Goal: Task Accomplishment & Management: Use online tool/utility

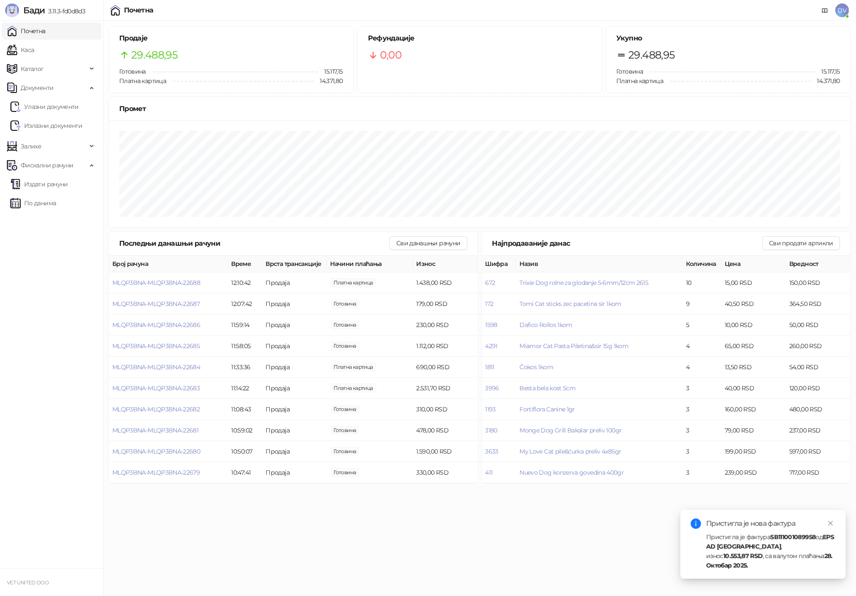
click at [55, 100] on link "Улазни документи" at bounding box center [44, 106] width 68 height 17
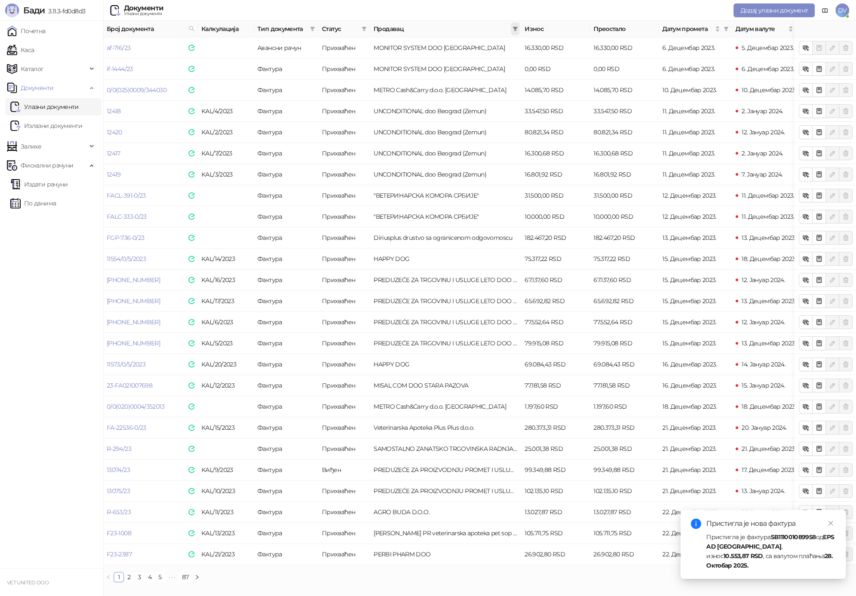
click at [517, 33] on span at bounding box center [515, 28] width 9 height 13
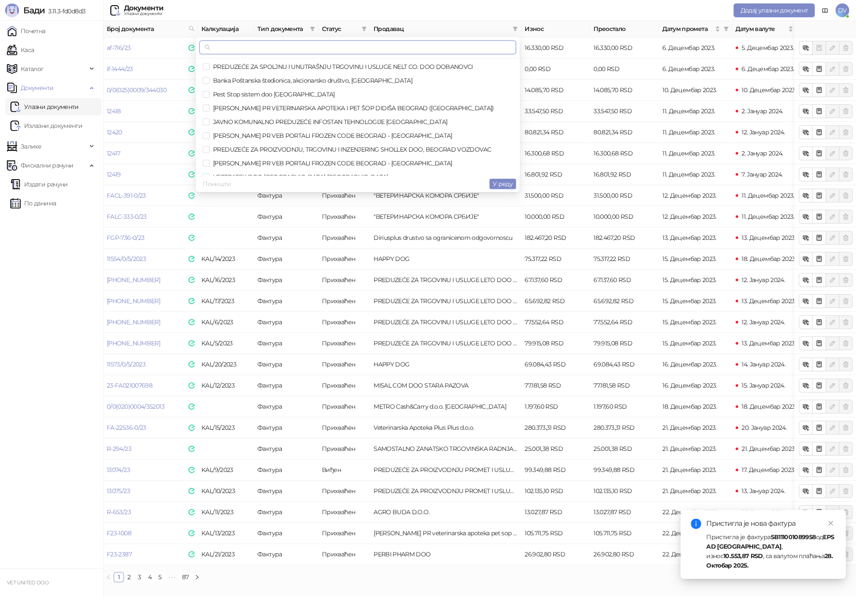
click at [489, 51] on input "text" at bounding box center [361, 47] width 299 height 9
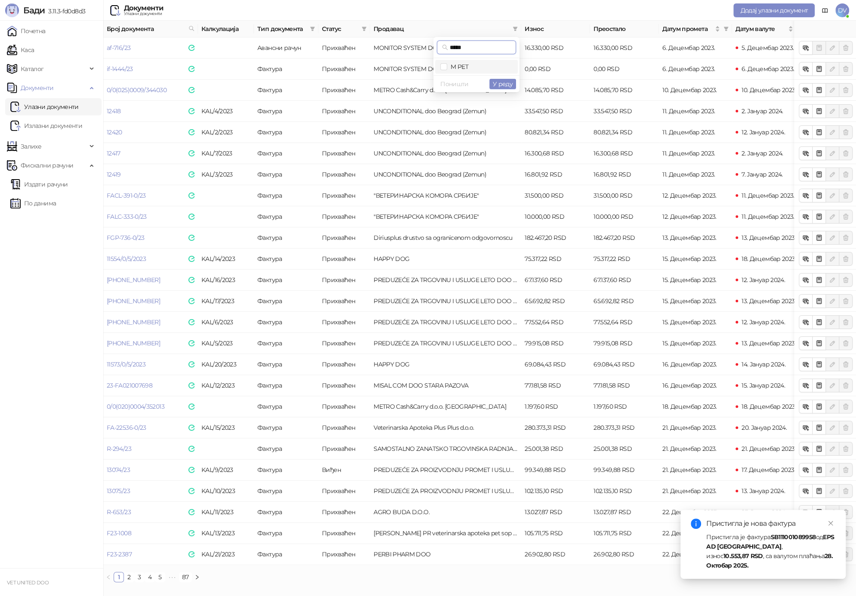
type input "*****"
click at [477, 65] on span "M PET" at bounding box center [476, 66] width 72 height 9
click at [505, 89] on button "У реду" at bounding box center [502, 84] width 27 height 10
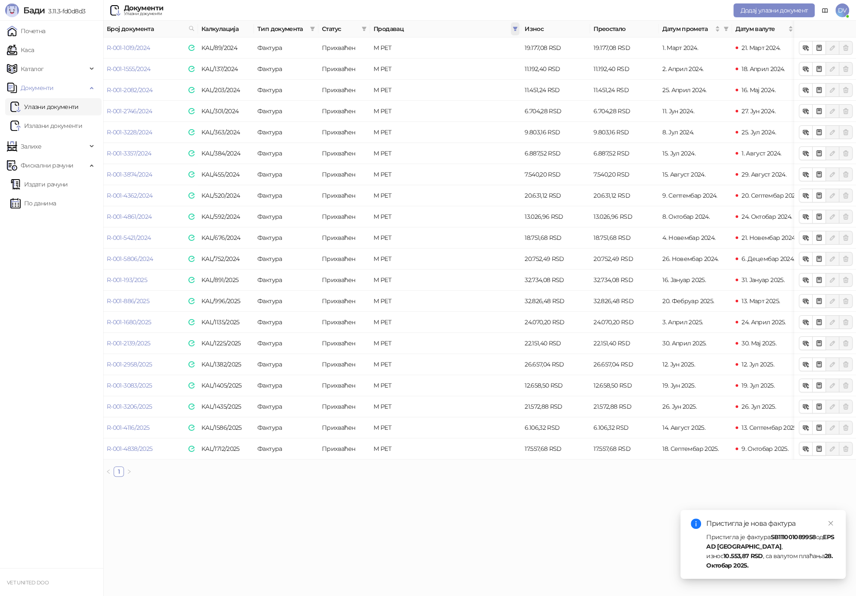
click at [518, 28] on span at bounding box center [515, 28] width 9 height 13
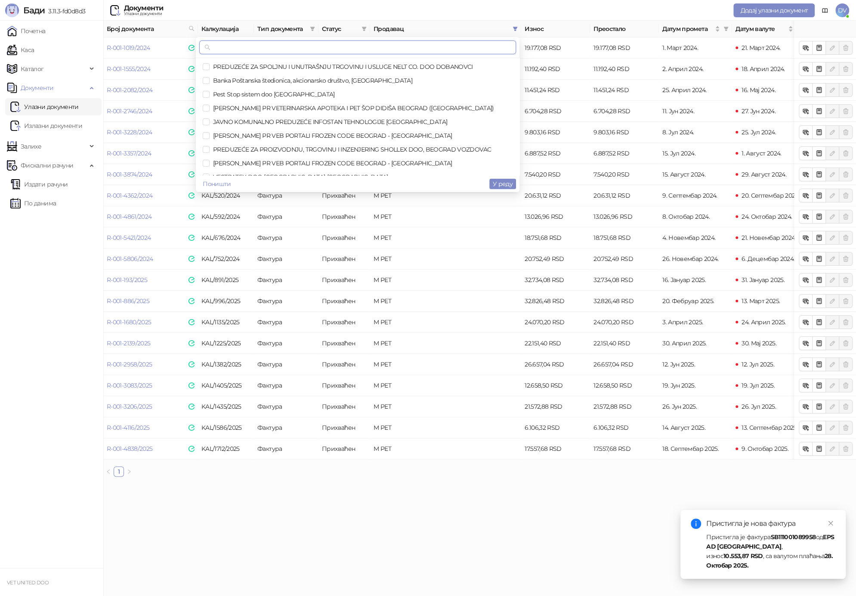
click at [468, 44] on input "text" at bounding box center [361, 47] width 299 height 9
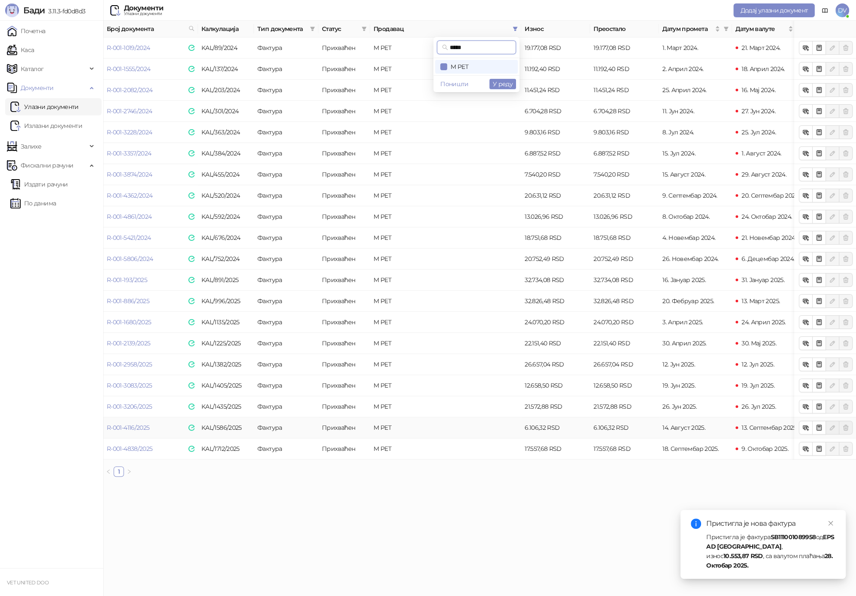
type input "*****"
click at [462, 481] on div "Број документа Калкулација Тип документа Статус Продавац Износ Преостало Датум …" at bounding box center [479, 252] width 753 height 463
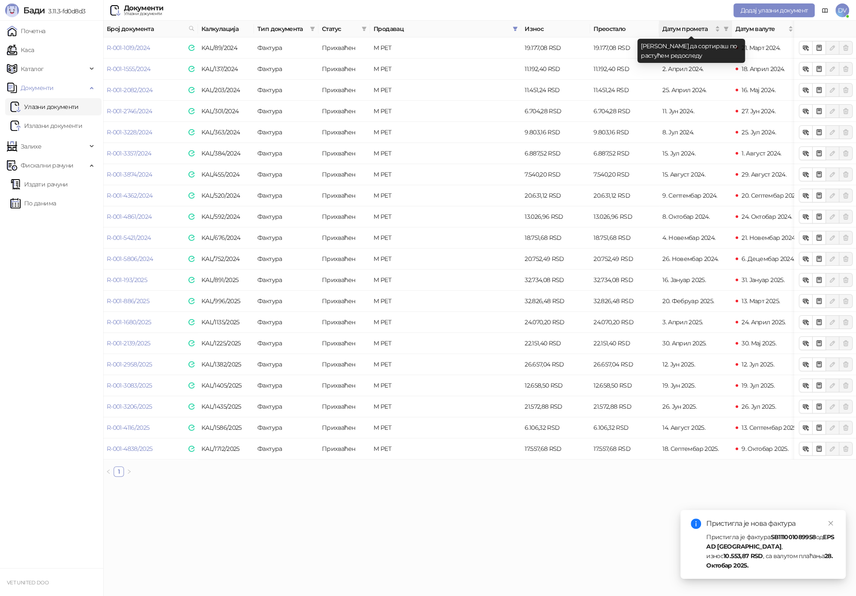
click at [718, 35] on th "Датум промета" at bounding box center [695, 29] width 73 height 17
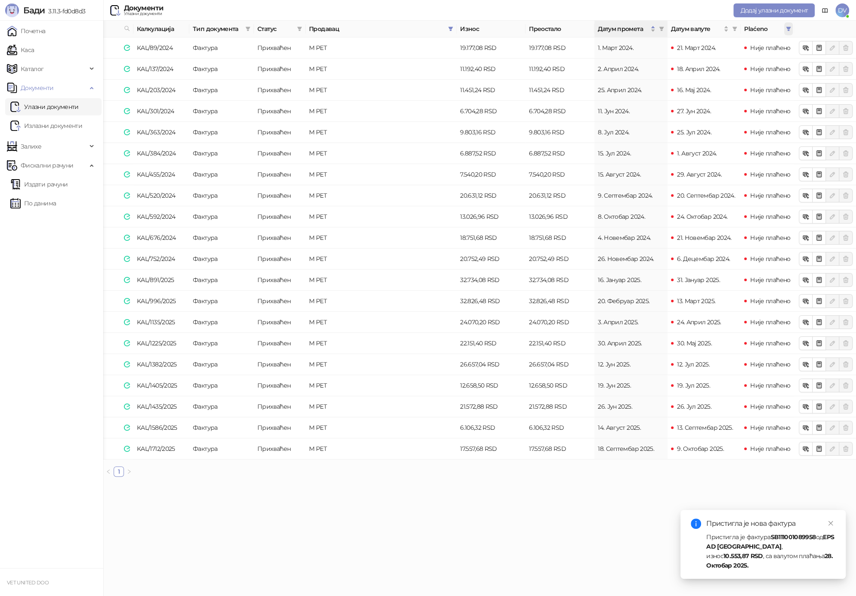
click at [791, 29] on icon "filter" at bounding box center [788, 28] width 5 height 5
click at [773, 90] on span "У реду" at bounding box center [776, 91] width 20 height 8
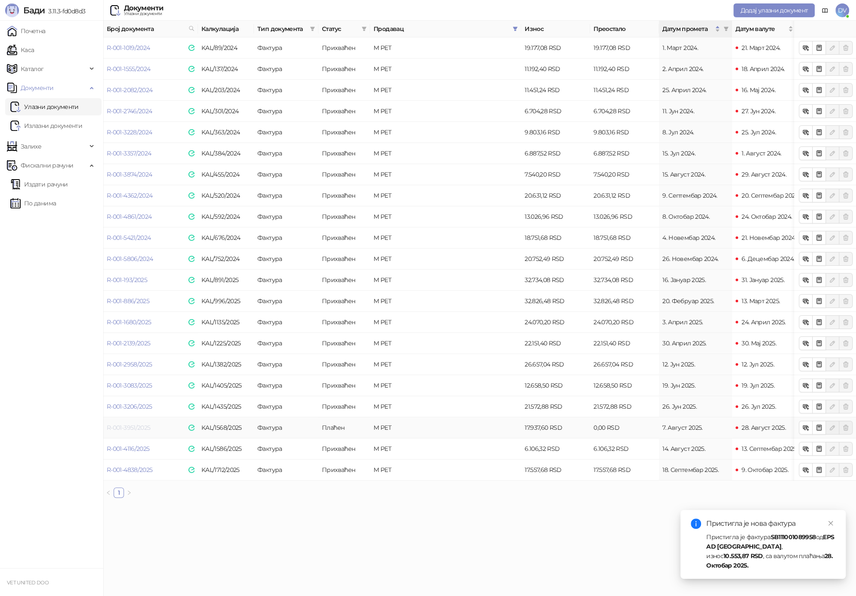
click at [127, 429] on link "R-001-3951/2025" at bounding box center [128, 428] width 43 height 8
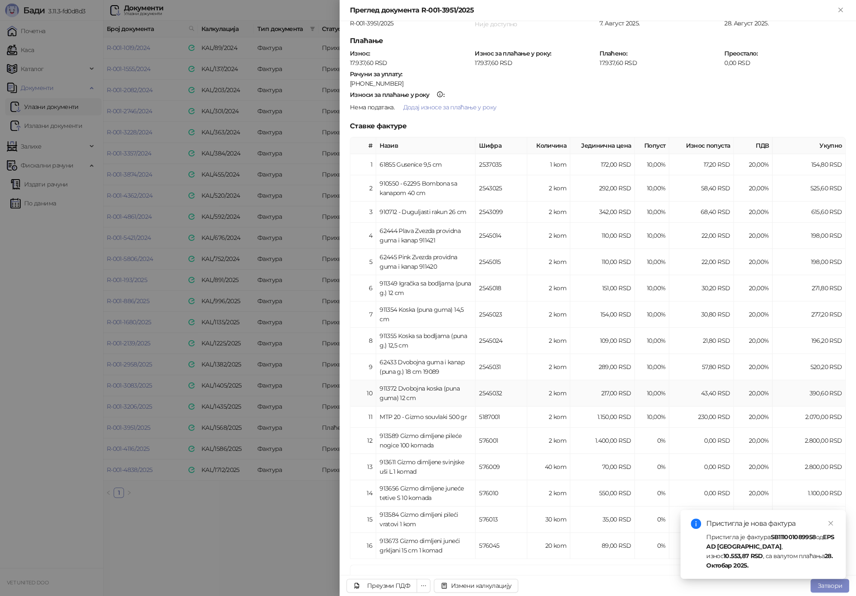
scroll to position [221, 0]
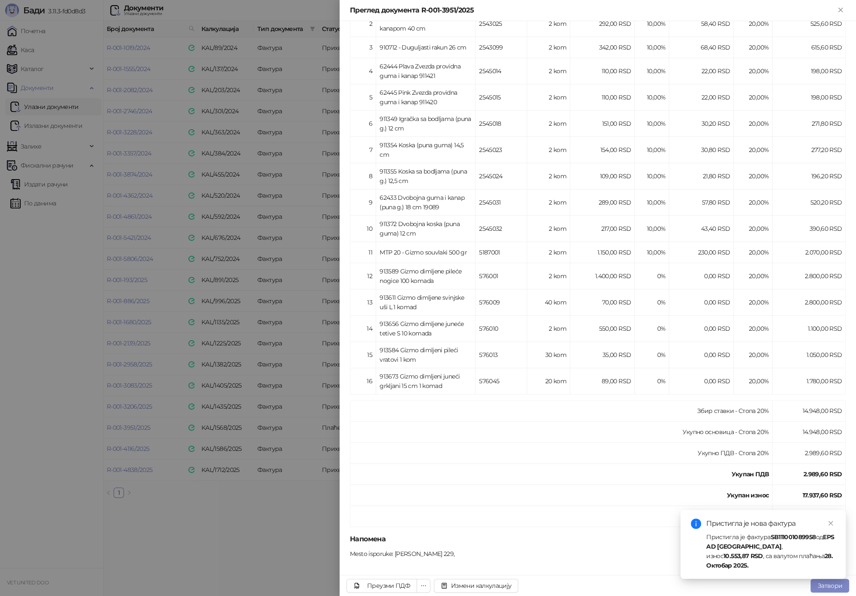
click at [231, 519] on div at bounding box center [428, 298] width 856 height 596
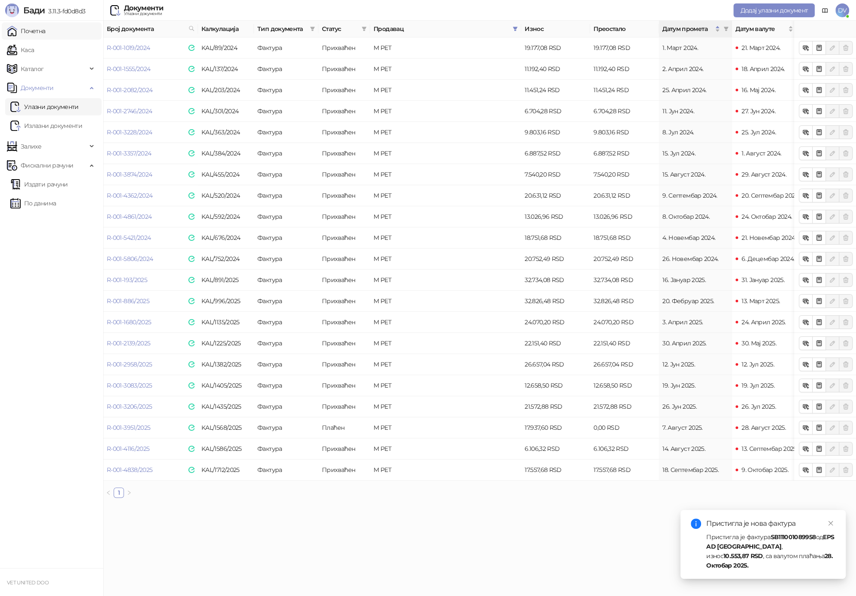
click at [46, 33] on link "Почетна" at bounding box center [26, 30] width 39 height 17
